Goal: Task Accomplishment & Management: Use online tool/utility

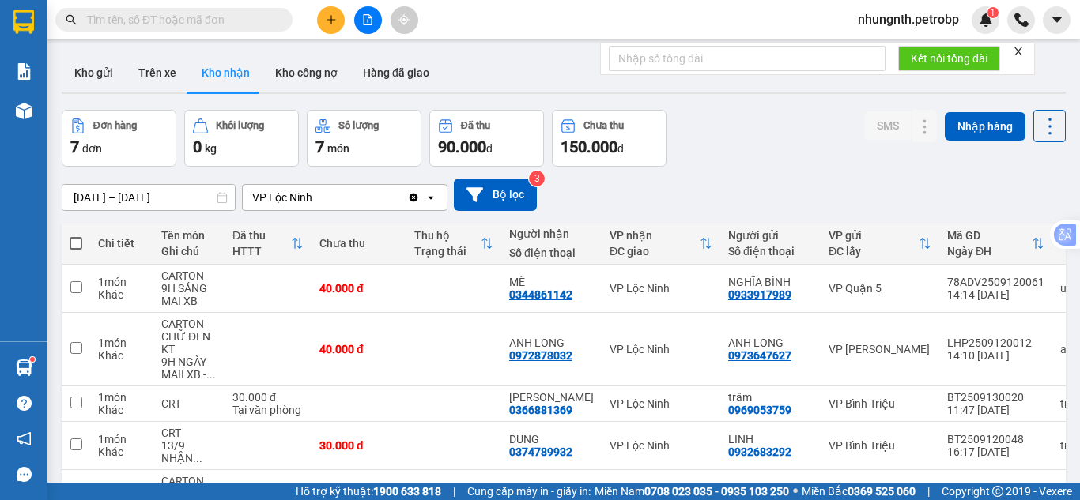
scroll to position [228, 0]
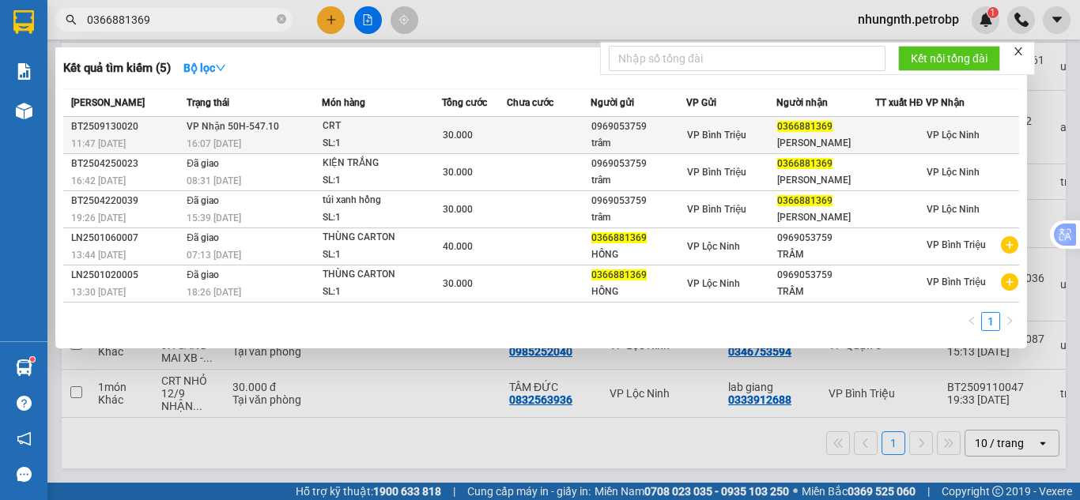
type input "0366881369"
click at [394, 139] on div "SL: 1" at bounding box center [381, 143] width 119 height 17
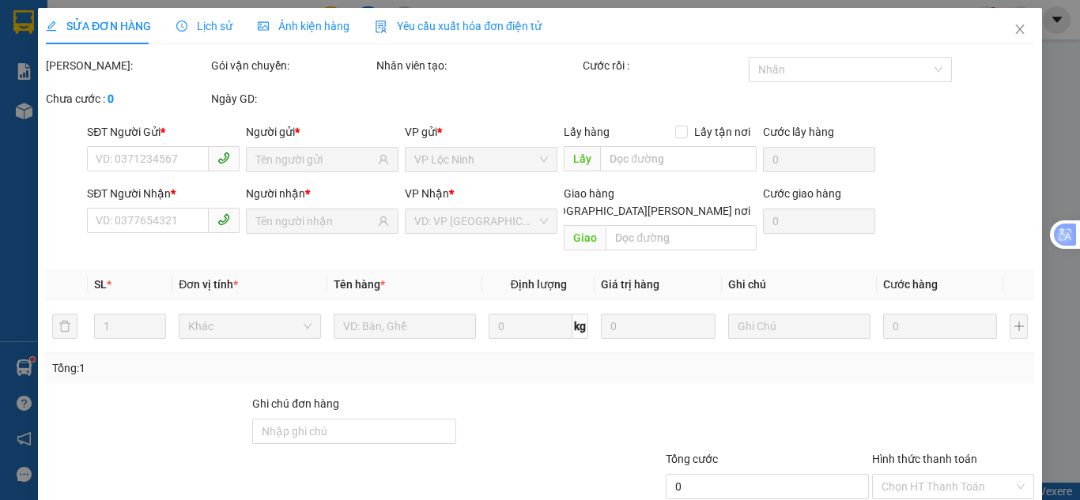
type input "0969053759"
type input "trâm"
type input "0366881369"
type input "[PERSON_NAME]"
type input "30.000"
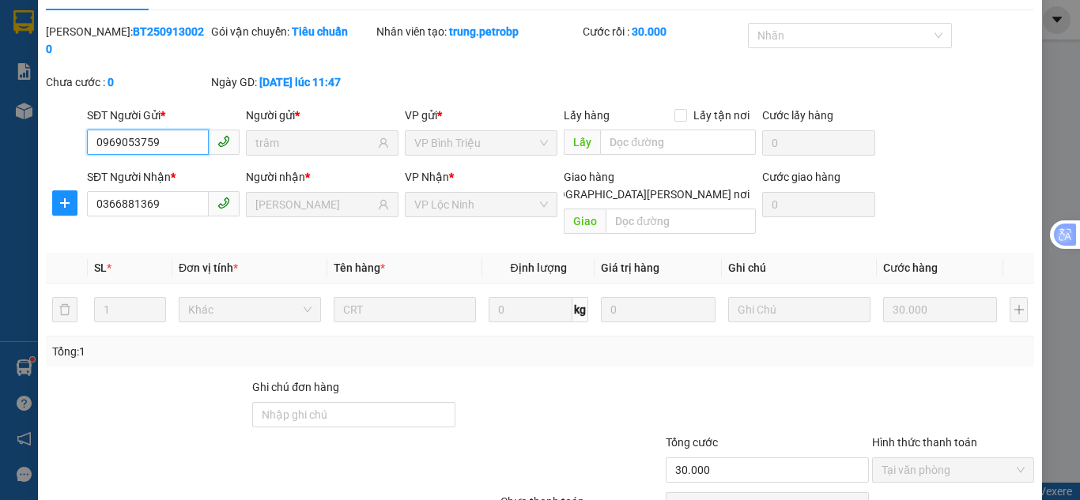
scroll to position [88, 0]
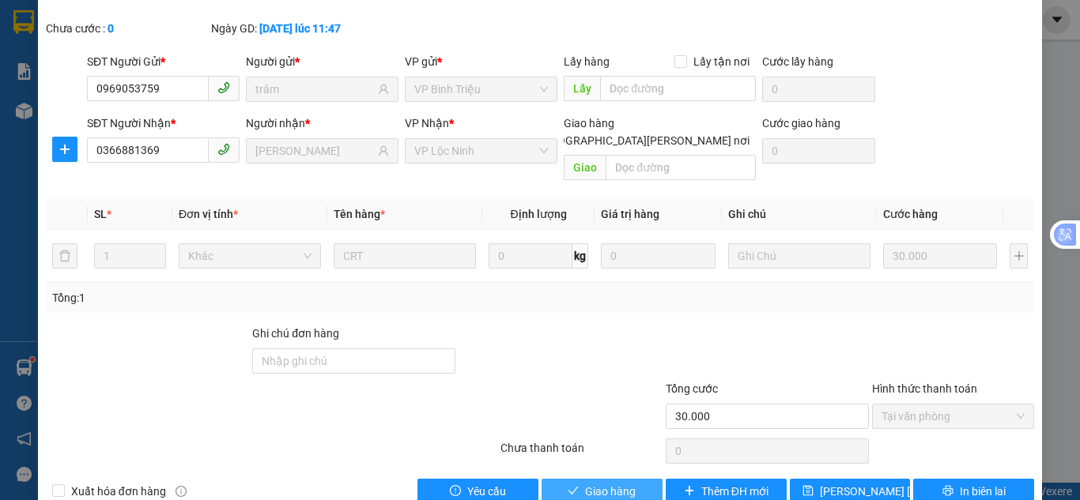
click at [607, 483] on span "Giao hàng" at bounding box center [610, 491] width 51 height 17
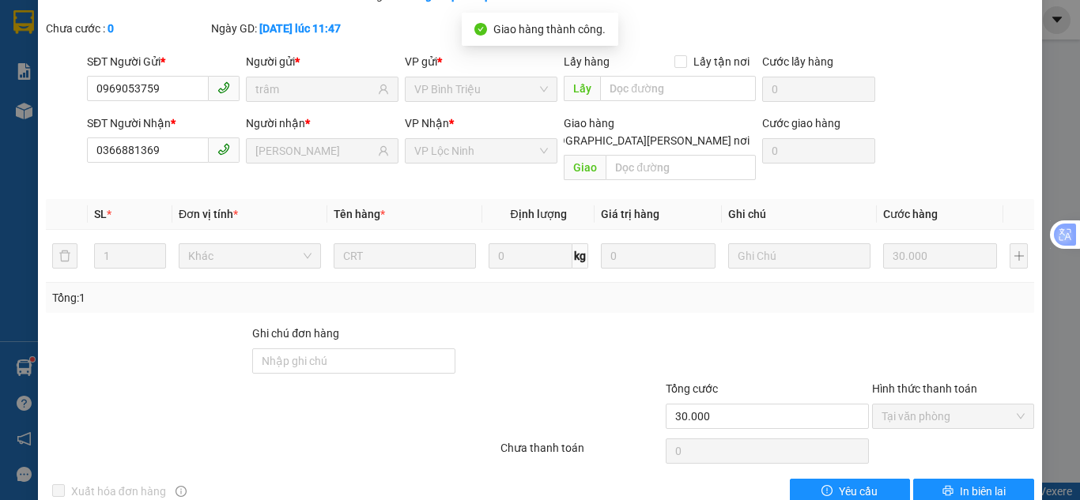
scroll to position [0, 0]
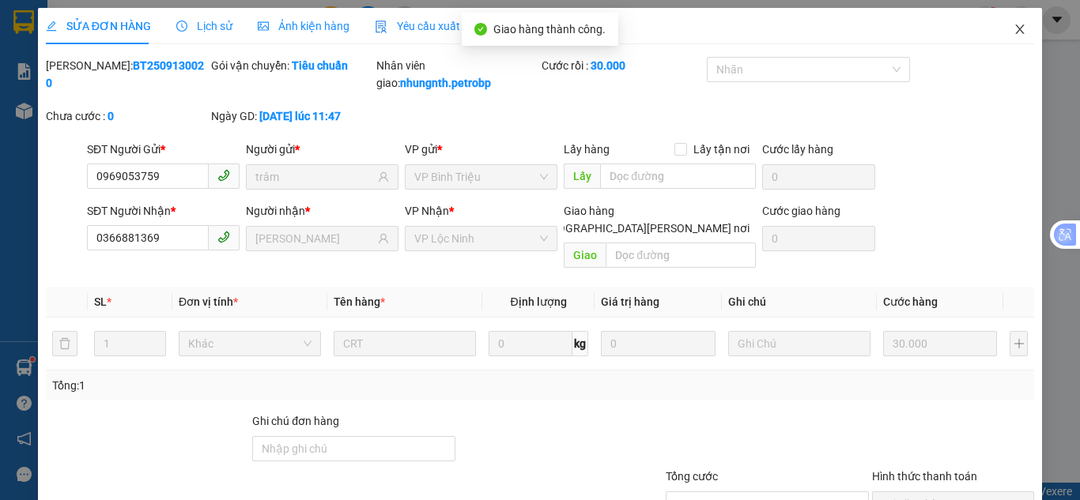
click at [1005, 22] on span "Close" at bounding box center [1019, 30] width 44 height 44
